Goal: Information Seeking & Learning: Learn about a topic

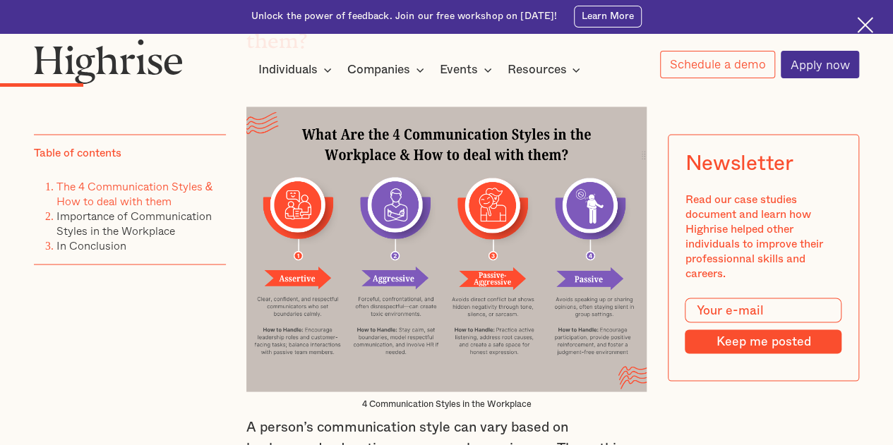
scroll to position [1181, 0]
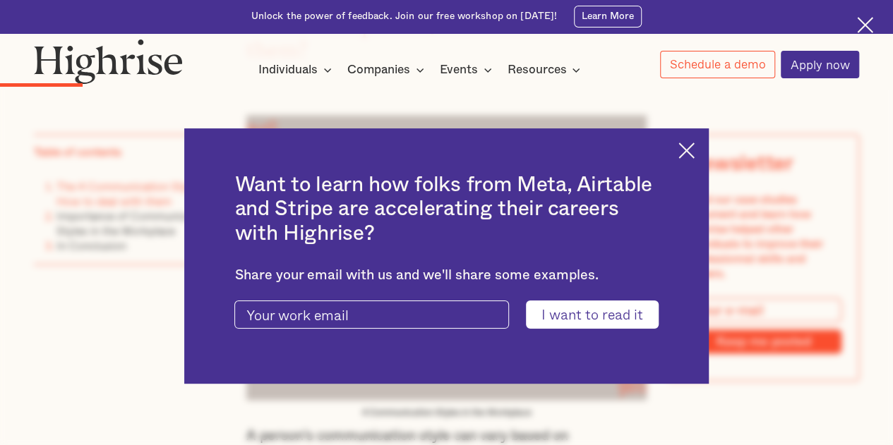
click at [682, 136] on div "Want to learn how folks from Meta, Airtable and Stripe are accelerating their c…" at bounding box center [446, 255] width 524 height 255
click at [690, 149] on img at bounding box center [686, 151] width 16 height 16
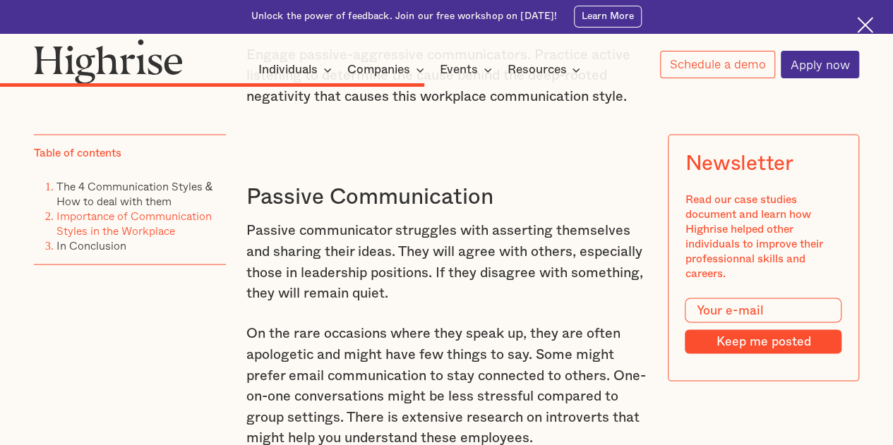
scroll to position [3880, 0]
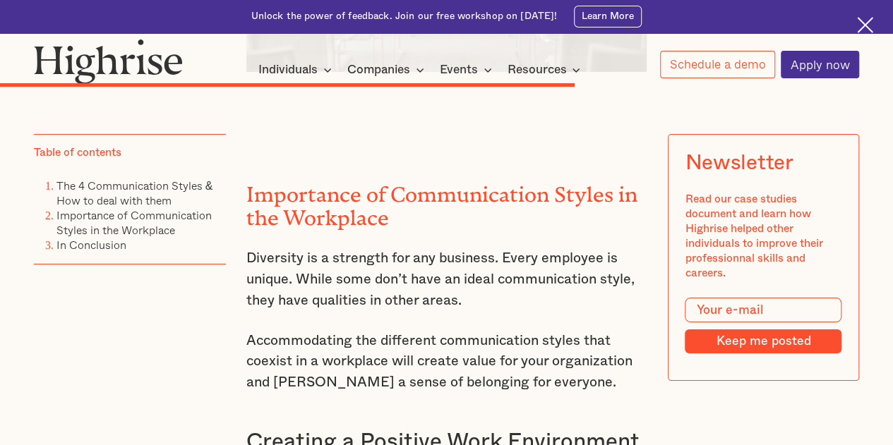
scroll to position [5356, 0]
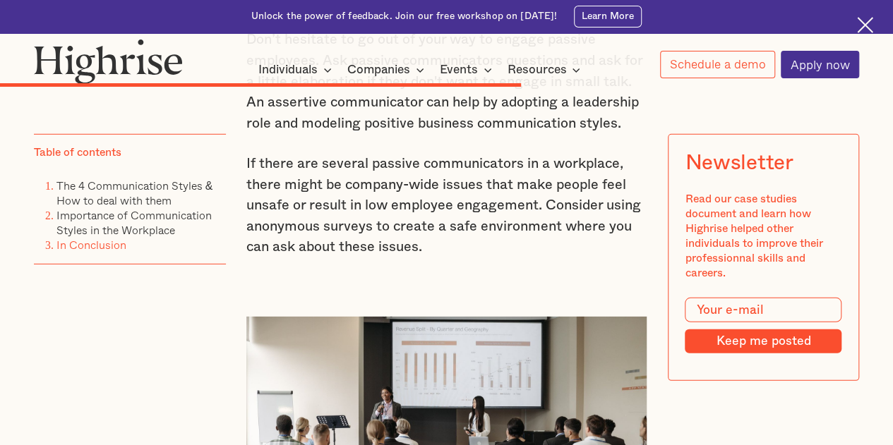
scroll to position [4633, 0]
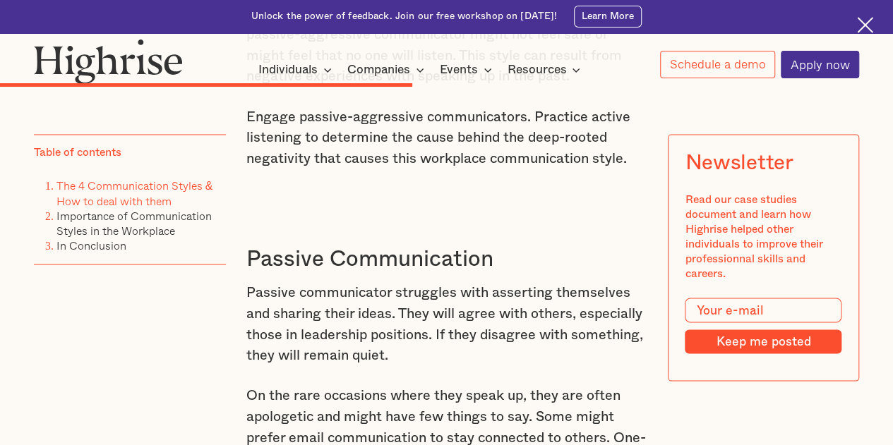
scroll to position [3825, 0]
